Goal: Task Accomplishment & Management: Manage account settings

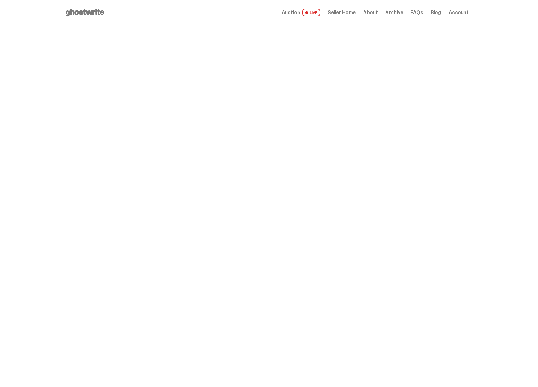
click at [344, 13] on span "Seller Home" at bounding box center [342, 12] width 28 height 5
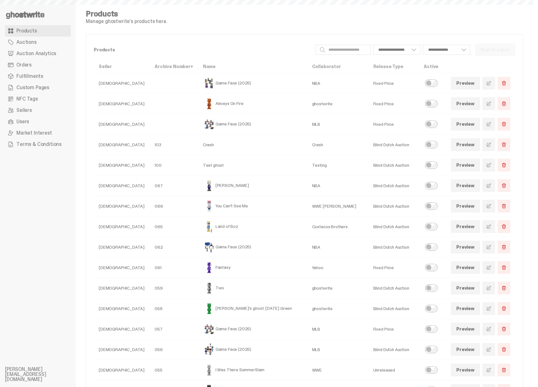
select select
click at [41, 48] on link "Auction Analytics" at bounding box center [38, 53] width 66 height 11
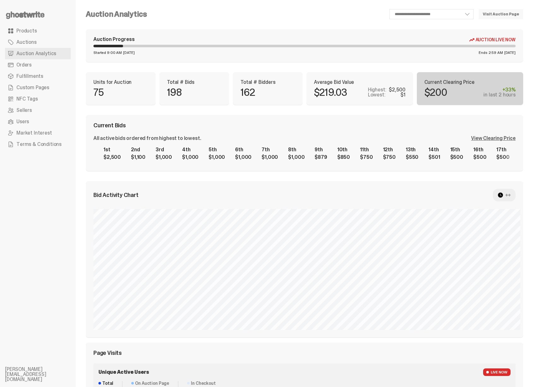
scroll to position [1, 0]
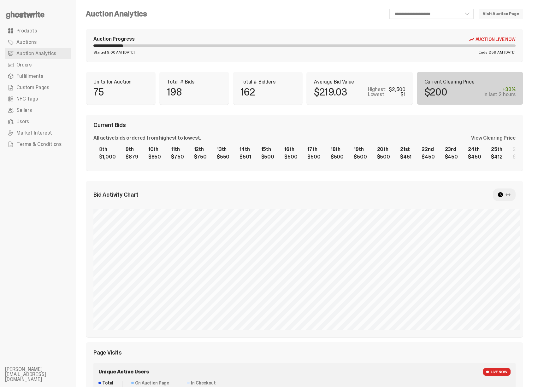
click at [271, 144] on div "1st $2,500 2nd $1,100 3rd $1,000 4th $1,000 5th $1,000 6th $1,000 7th $1,000 8t…" at bounding box center [304, 153] width 422 height 20
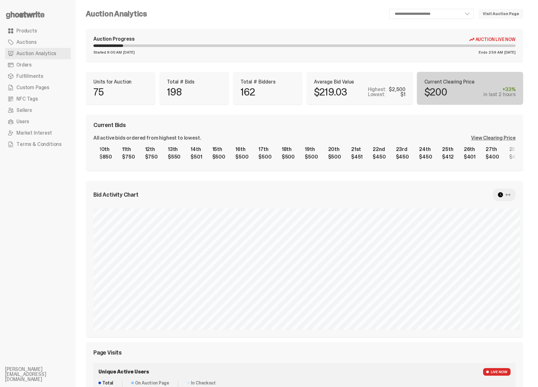
click at [428, 156] on div "1st $2,500 2nd $1,100 3rd $1,000 4th $1,000 5th $1,000 6th $1,000 7th $1,000 8t…" at bounding box center [304, 153] width 422 height 20
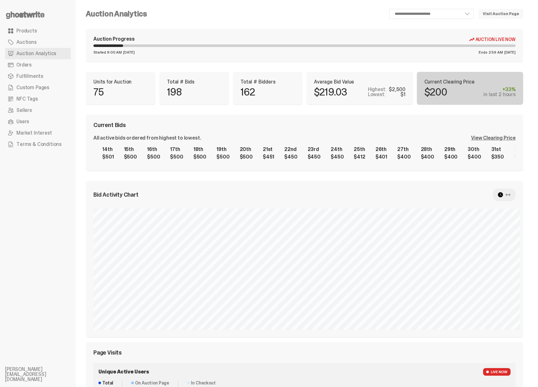
scroll to position [0, 341]
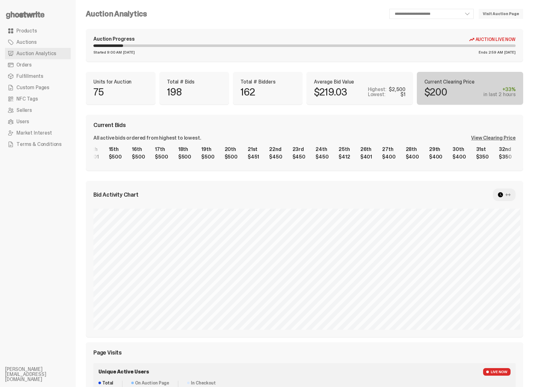
click at [368, 157] on div "1st $2,500 2nd $1,100 3rd $1,000 4th $1,000 5th $1,000 6th $1,000 7th $1,000 8t…" at bounding box center [304, 153] width 422 height 20
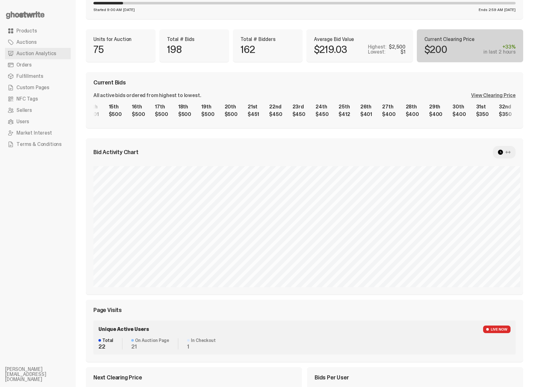
scroll to position [0, 0]
